Goal: Task Accomplishment & Management: Use online tool/utility

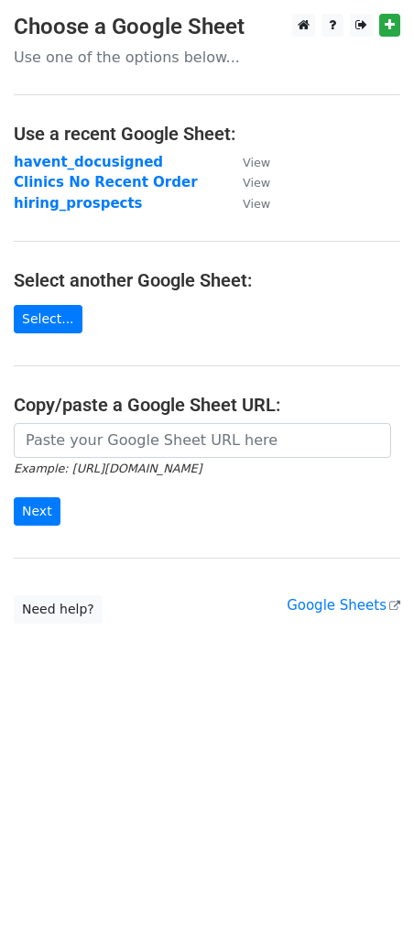
click at [94, 59] on p "Use one of the options below..." at bounding box center [207, 57] width 386 height 19
click at [45, 319] on link "Select..." at bounding box center [48, 319] width 69 height 28
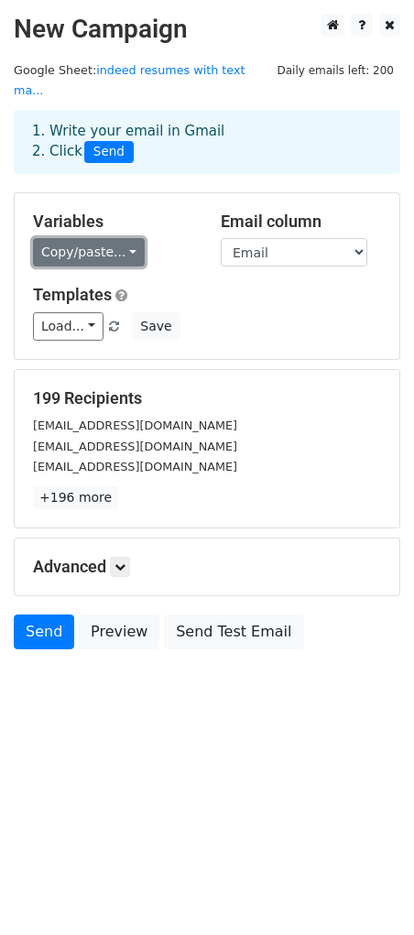
click at [145, 248] on link "Copy/paste..." at bounding box center [89, 252] width 112 height 28
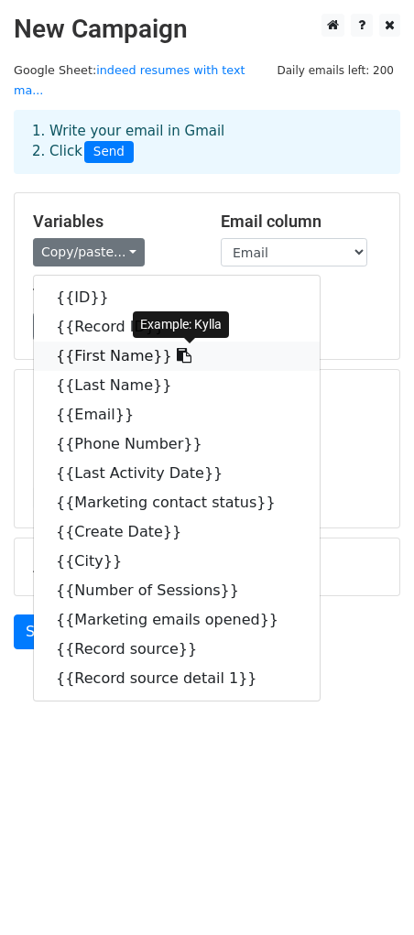
click at [115, 371] on link "{{First Name}}" at bounding box center [177, 356] width 286 height 29
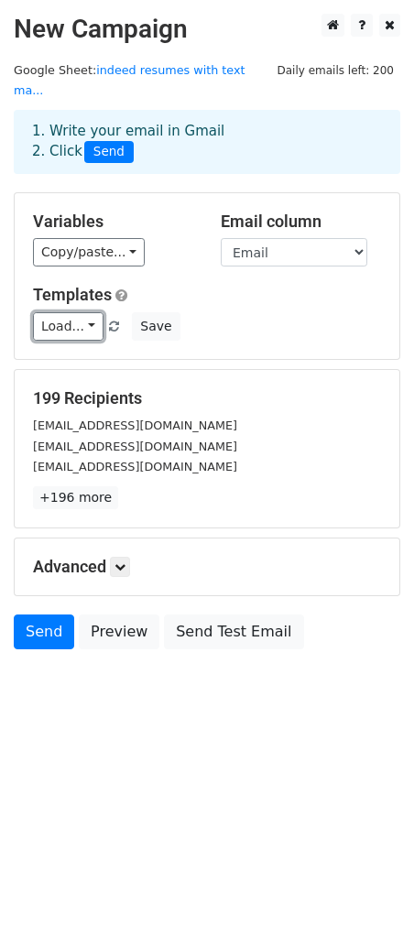
click at [103, 329] on link "Load..." at bounding box center [68, 326] width 71 height 28
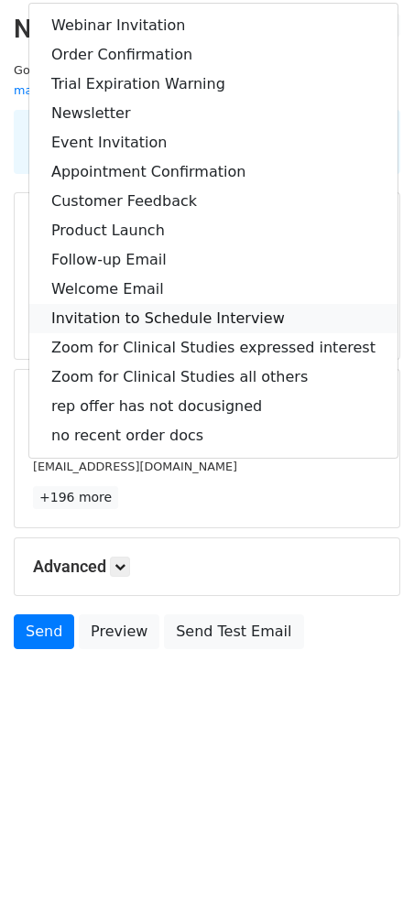
click at [141, 333] on link "Invitation to Schedule Interview" at bounding box center [213, 318] width 368 height 29
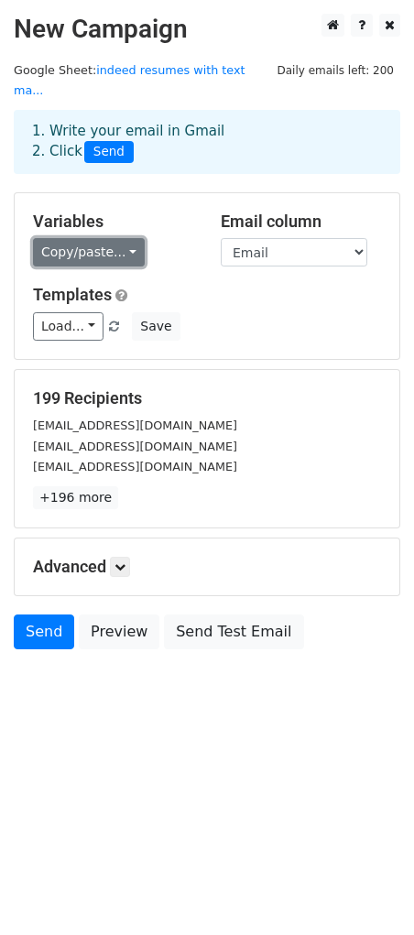
click at [145, 251] on link "Copy/paste..." at bounding box center [89, 252] width 112 height 28
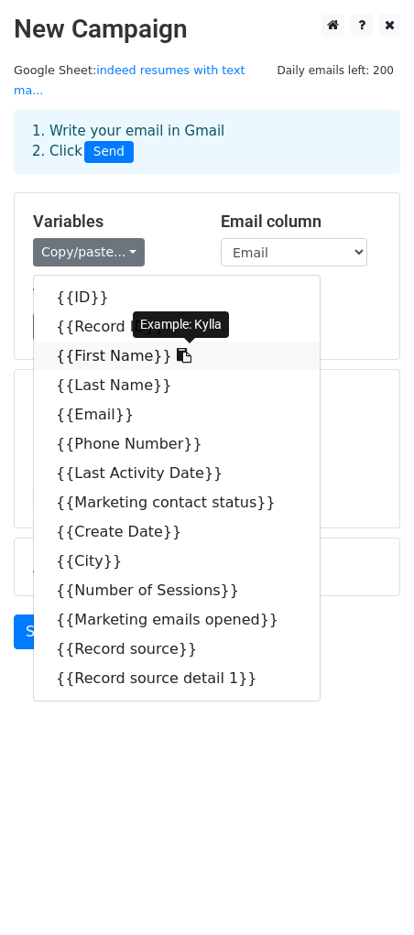
click at [129, 366] on link "{{First Name}}" at bounding box center [177, 356] width 286 height 29
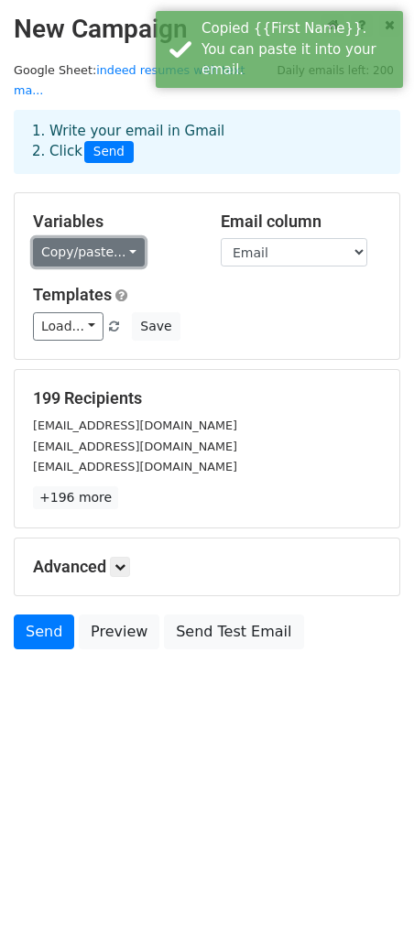
click at [145, 245] on link "Copy/paste..." at bounding box center [89, 252] width 112 height 28
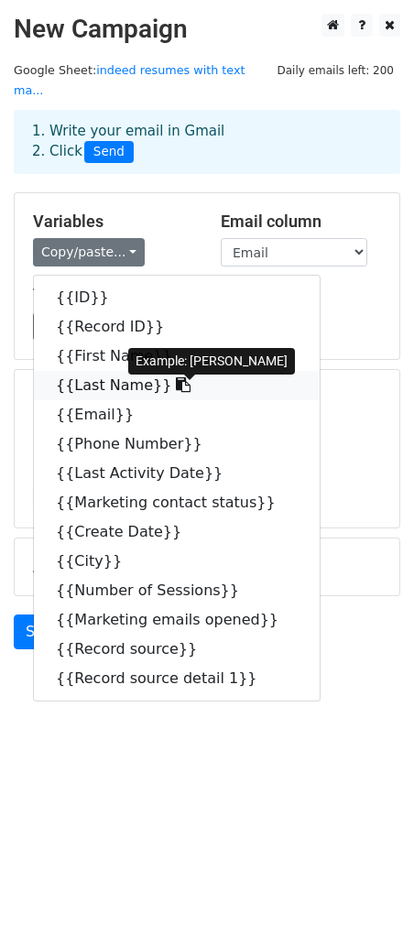
click at [111, 400] on link "{{Last Name}}" at bounding box center [177, 385] width 286 height 29
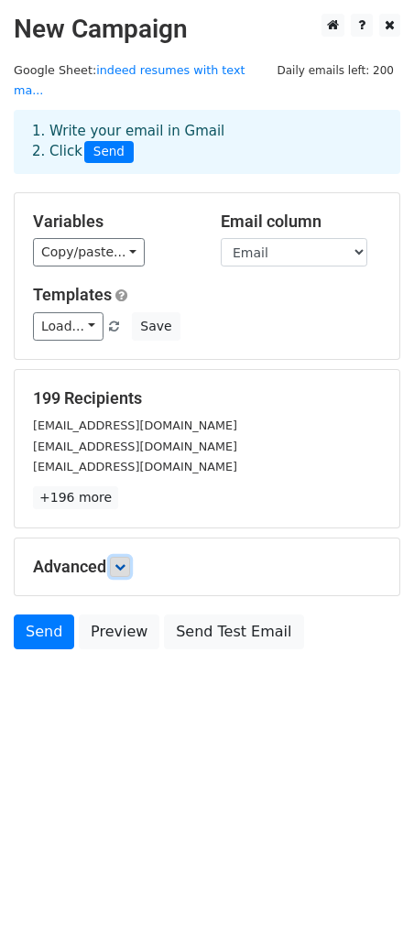
click at [125, 572] on icon at bounding box center [119, 566] width 11 height 11
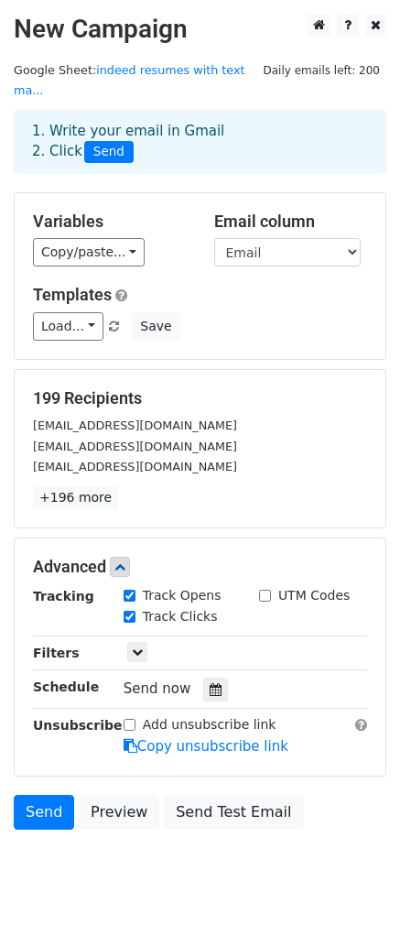
click at [133, 731] on input "Add unsubscribe link" at bounding box center [130, 725] width 12 height 12
click at [129, 731] on input "Add unsubscribe link" at bounding box center [130, 725] width 12 height 12
checkbox input "false"
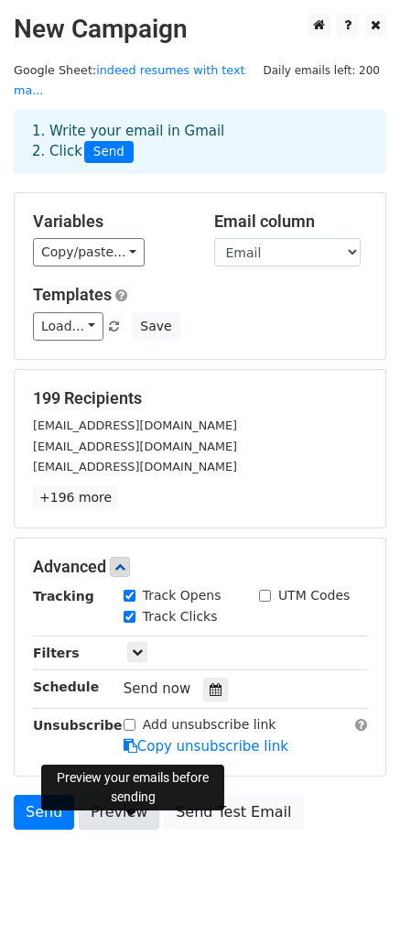
click at [126, 830] on link "Preview" at bounding box center [119, 812] width 81 height 35
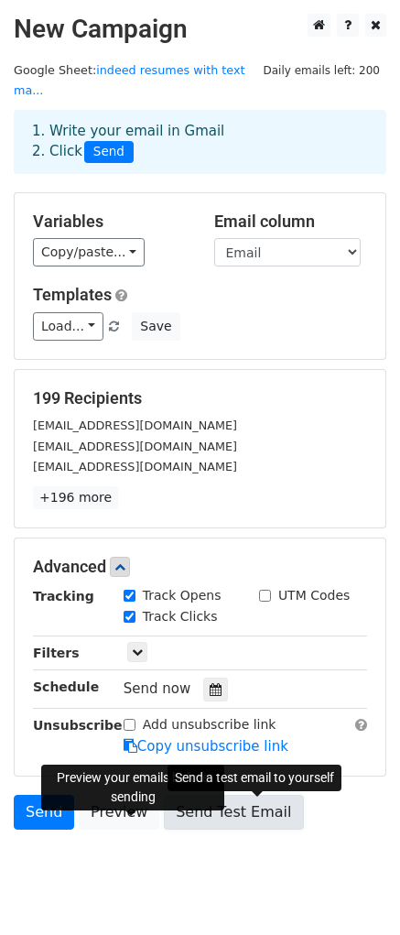
click at [240, 830] on link "Send Test Email" at bounding box center [233, 812] width 139 height 35
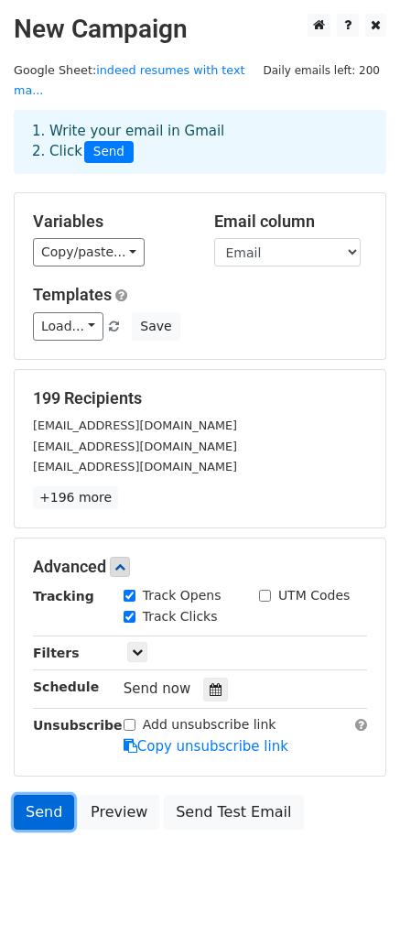
click at [49, 830] on link "Send" at bounding box center [44, 812] width 60 height 35
